Goal: Feedback & Contribution: Submit feedback/report problem

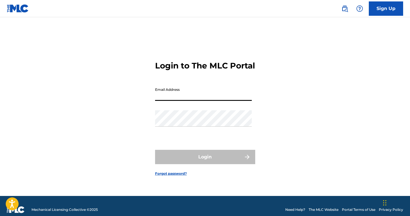
click at [159, 96] on input "Email Address" at bounding box center [203, 92] width 97 height 16
type input "[EMAIL_ADDRESS][DOMAIN_NAME]"
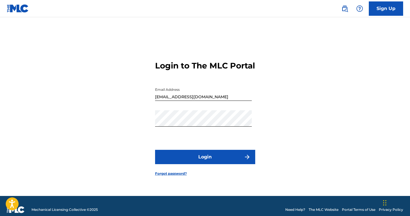
click at [178, 164] on button "Login" at bounding box center [205, 157] width 100 height 14
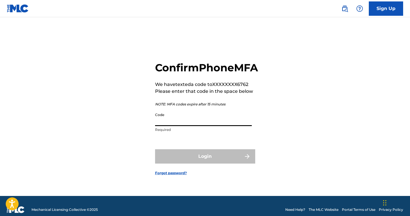
click at [170, 126] on input "Code" at bounding box center [203, 118] width 97 height 16
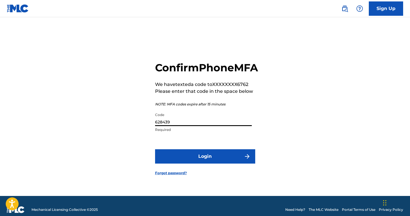
type input "628439"
click at [178, 163] on button "Login" at bounding box center [205, 156] width 100 height 14
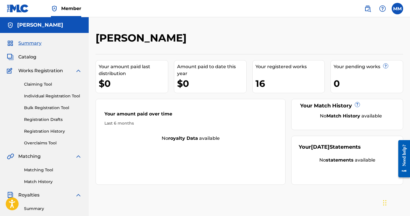
click at [259, 77] on div "Your registered works 16" at bounding box center [288, 76] width 73 height 33
click at [39, 84] on link "Claiming Tool" at bounding box center [53, 84] width 58 height 6
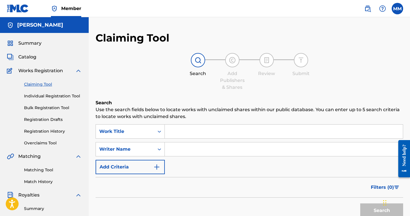
click at [25, 60] on div "Summary Catalog Works Registration Claiming Tool Individual Registration Tool B…" at bounding box center [44, 180] width 89 height 294
click at [25, 57] on span "Catalog" at bounding box center [27, 57] width 18 height 7
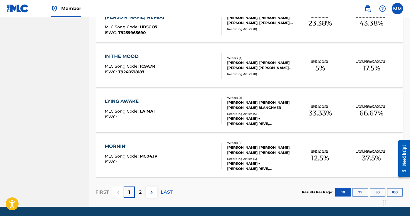
scroll to position [423, 0]
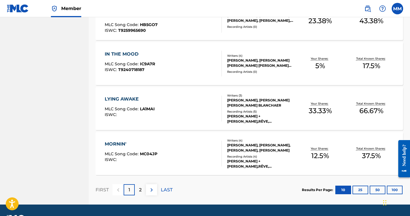
click at [138, 190] on div "2" at bounding box center [140, 189] width 11 height 11
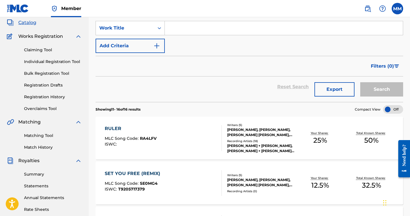
scroll to position [0, 0]
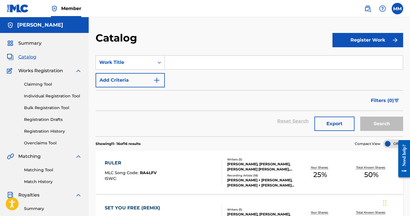
click at [27, 56] on span "Catalog" at bounding box center [27, 57] width 18 height 7
click at [32, 42] on span "Summary" at bounding box center [29, 43] width 23 height 7
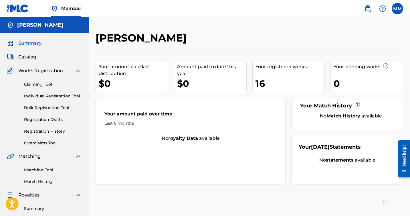
click at [30, 58] on span "Catalog" at bounding box center [27, 57] width 18 height 7
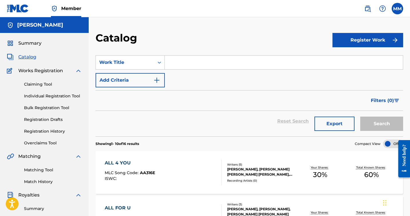
click at [226, 8] on nav "Member MM MM Marcel Rainer Millar Blanchaer rainermillarblanchaer@gmail.com Not…" at bounding box center [205, 8] width 410 height 17
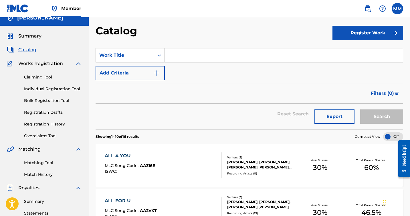
scroll to position [8, 0]
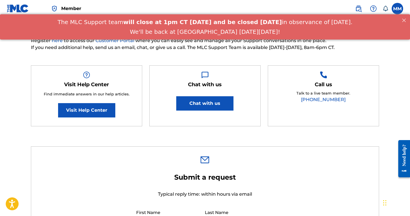
type input "[PERSON_NAME]"
type input "[PERSON_NAME] Blanchaer"
type input "[EMAIL_ADDRESS][DOMAIN_NAME]"
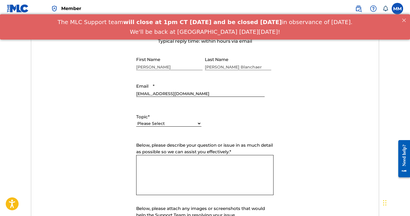
scroll to position [240, 0]
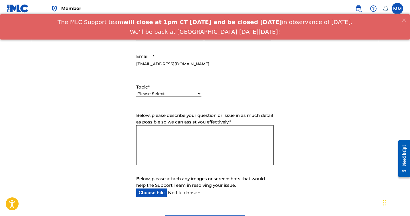
click at [195, 94] on select "Please Select I need help with my account I need help with managing my catalog …" at bounding box center [168, 94] width 65 height 6
select select "I need help with managing my catalog"
click at [136, 91] on select "Please Select I need help with my account I need help with managing my catalog …" at bounding box center [168, 94] width 65 height 6
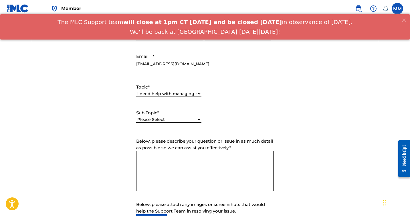
click at [187, 167] on textarea "Below, please describe your question or issue in as much detail as possible so …" at bounding box center [204, 171] width 137 height 40
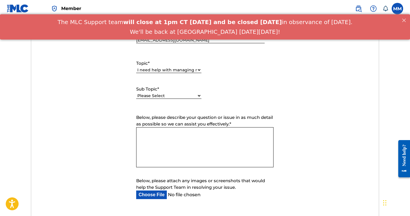
scroll to position [272, 0]
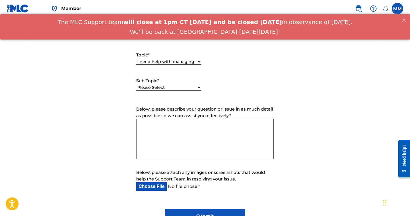
click at [162, 85] on select "Please Select I need help with CWR I need help registering my work(s) in The ML…" at bounding box center [168, 87] width 65 height 6
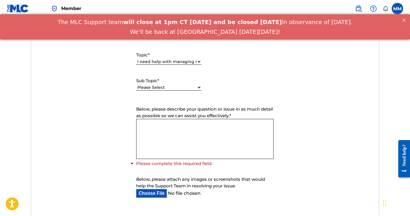
select select "I need help with the Claiming Tool"
click at [136, 85] on select "Please Select I need help with CWR I need help registering my work(s) in The ML…" at bounding box center [168, 87] width 65 height 6
click at [177, 131] on textarea "Below, please describe your question or issue in as much detail as possible so …" at bounding box center [204, 139] width 137 height 40
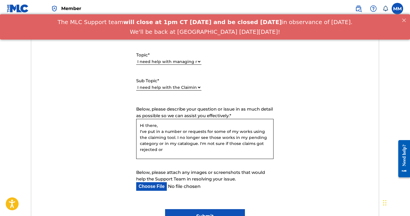
scroll to position [275, 0]
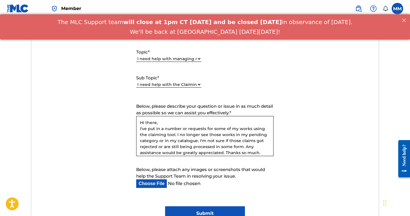
click at [224, 151] on textarea "Hi there, I've put in a number or requests for some of my works using the claim…" at bounding box center [204, 136] width 137 height 40
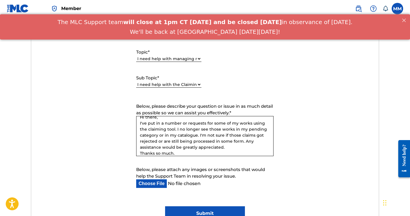
scroll to position [9, 0]
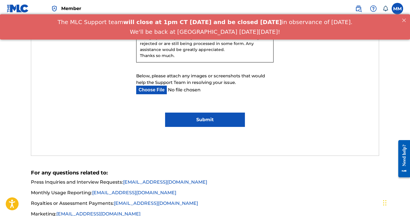
type textarea "Hi there, I've put in a number or requests for some of my works using the claim…"
click at [212, 115] on input "Submit" at bounding box center [205, 119] width 80 height 14
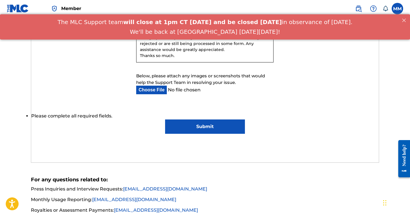
click at [205, 128] on input "Submit" at bounding box center [205, 126] width 80 height 14
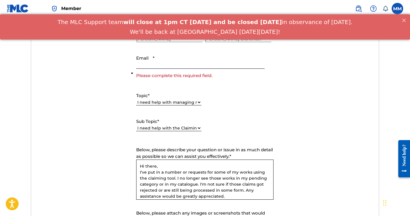
scroll to position [229, 0]
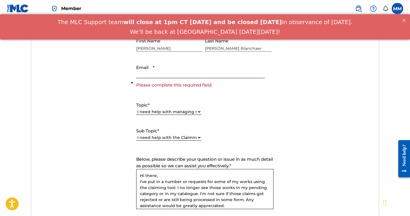
click at [176, 73] on input "Email *" at bounding box center [200, 70] width 128 height 16
type input "[EMAIL_ADDRESS][DOMAIN_NAME]"
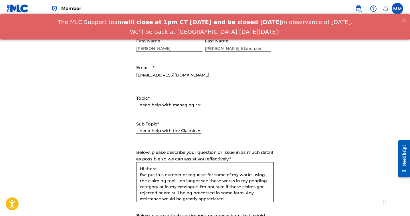
click at [249, 100] on div "Topic * Please Select I need help with my account I need help with managing my …" at bounding box center [204, 114] width 137 height 52
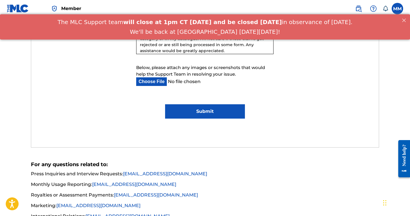
scroll to position [433, 0]
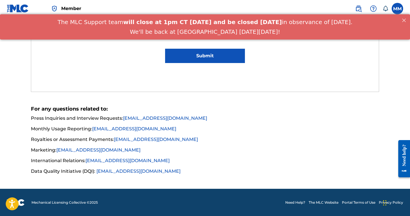
click at [202, 57] on input "Submit" at bounding box center [205, 56] width 80 height 14
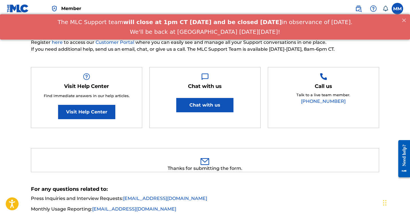
scroll to position [0, 0]
